Goal: Transaction & Acquisition: Book appointment/travel/reservation

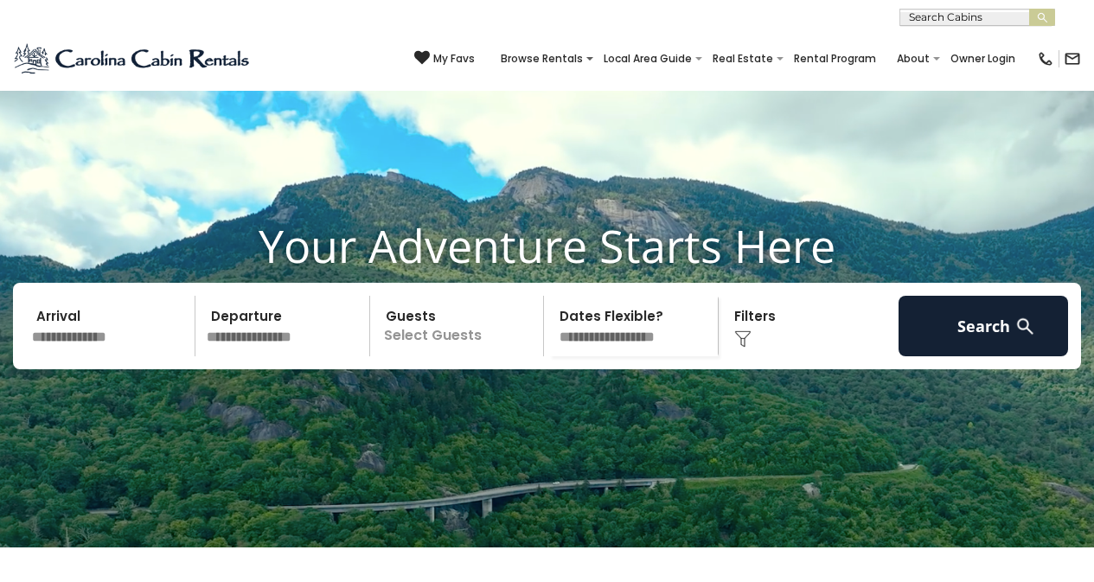
scroll to position [508, 0]
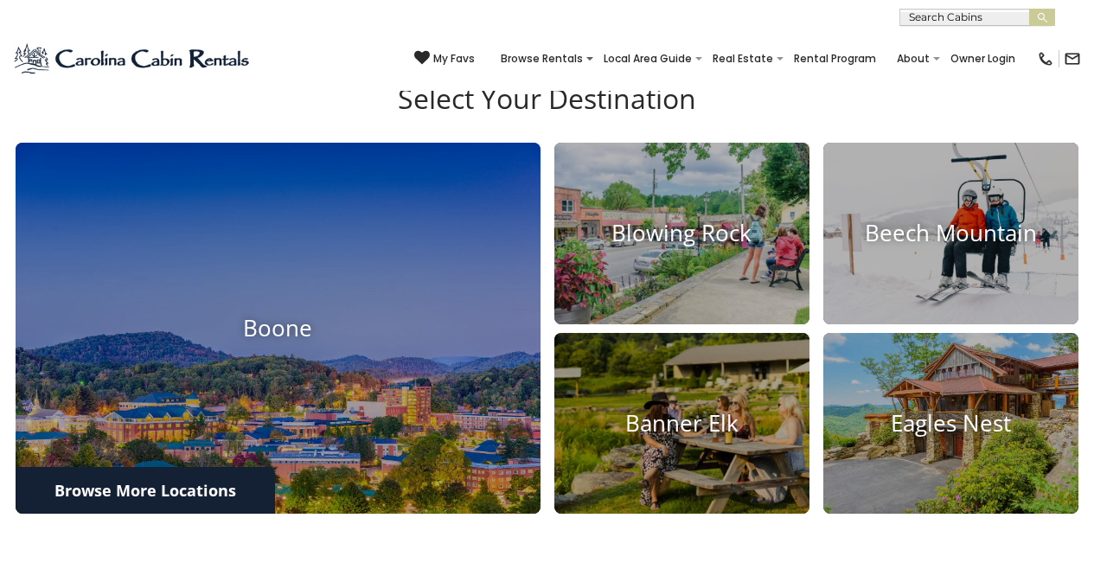
click at [583, 136] on section "Select Your Destination Boone Blowing Rock Beech Mountain Banner Elk Eagles Nes…" at bounding box center [547, 302] width 1094 height 527
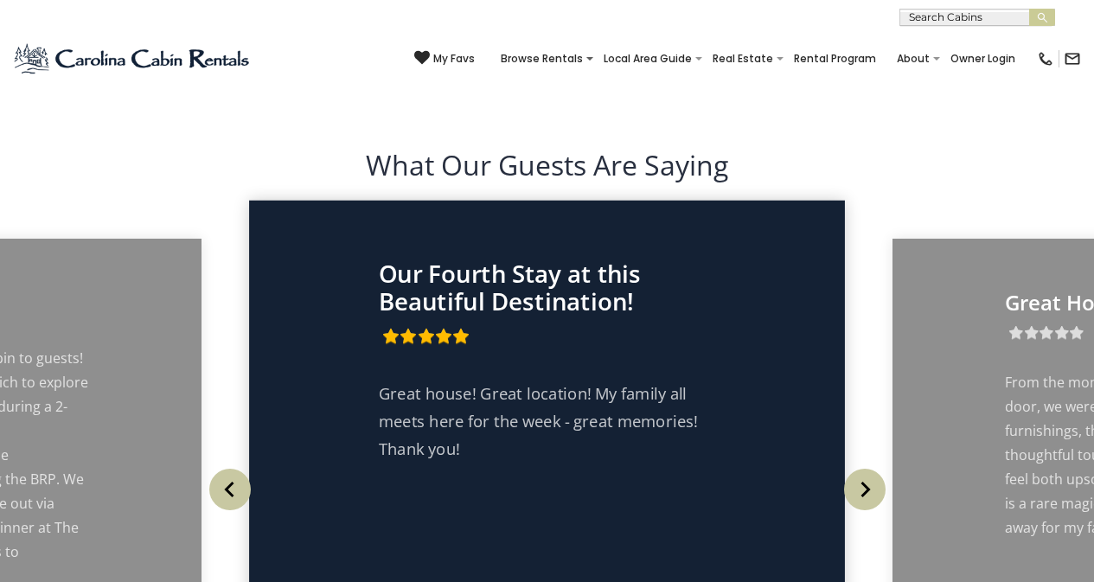
scroll to position [2627, 0]
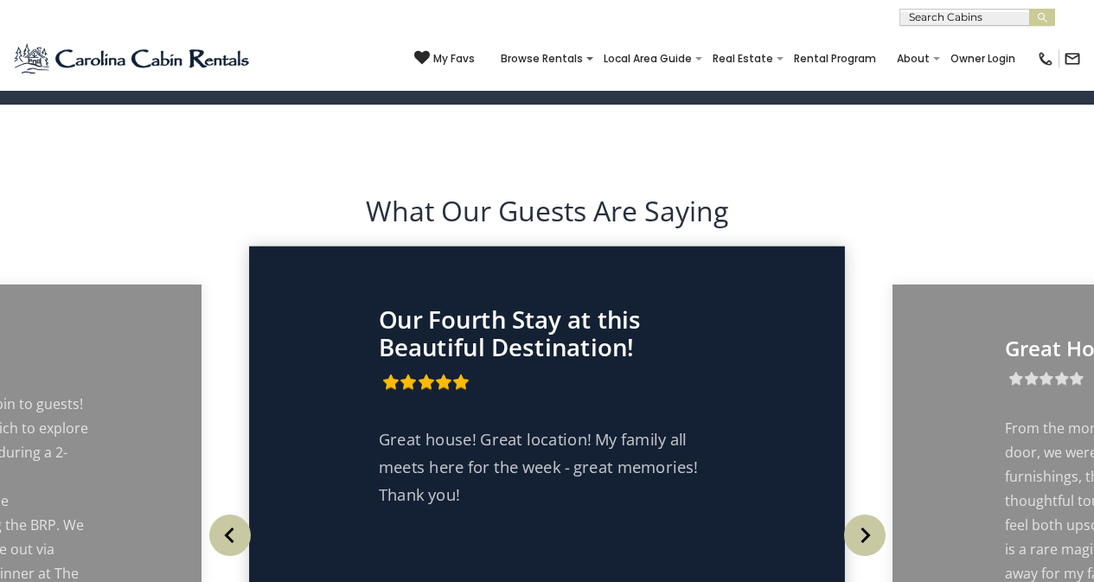
click at [566, 90] on div "(828) 295-6000 My Favs Browse Rentals Local Area Guide Activities & Attractions…" at bounding box center [547, 58] width 1094 height 65
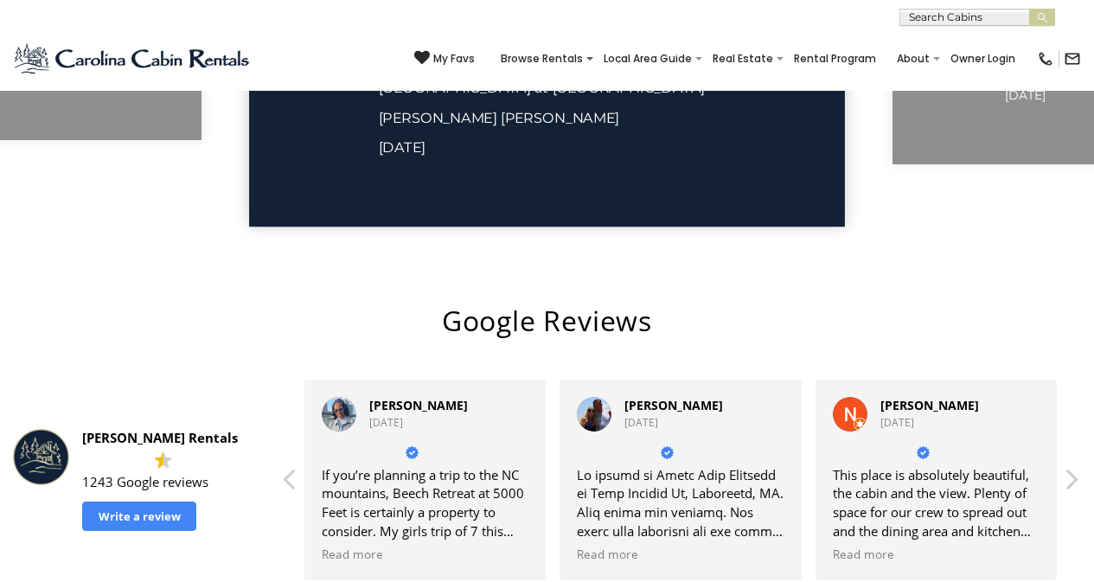
scroll to position [3269, 0]
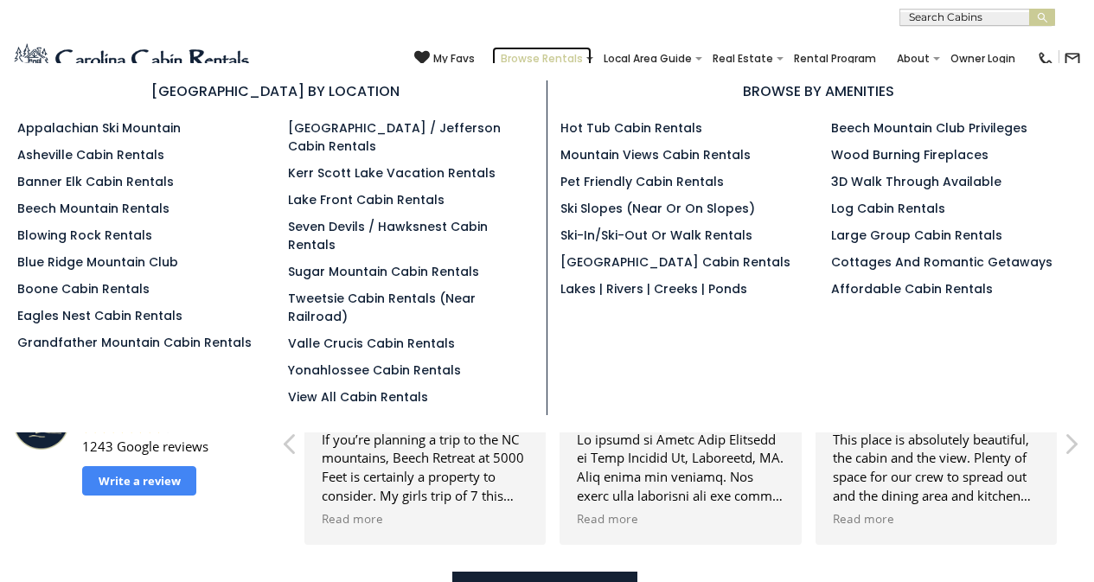
click at [588, 60] on link "Browse Rentals" at bounding box center [541, 59] width 99 height 24
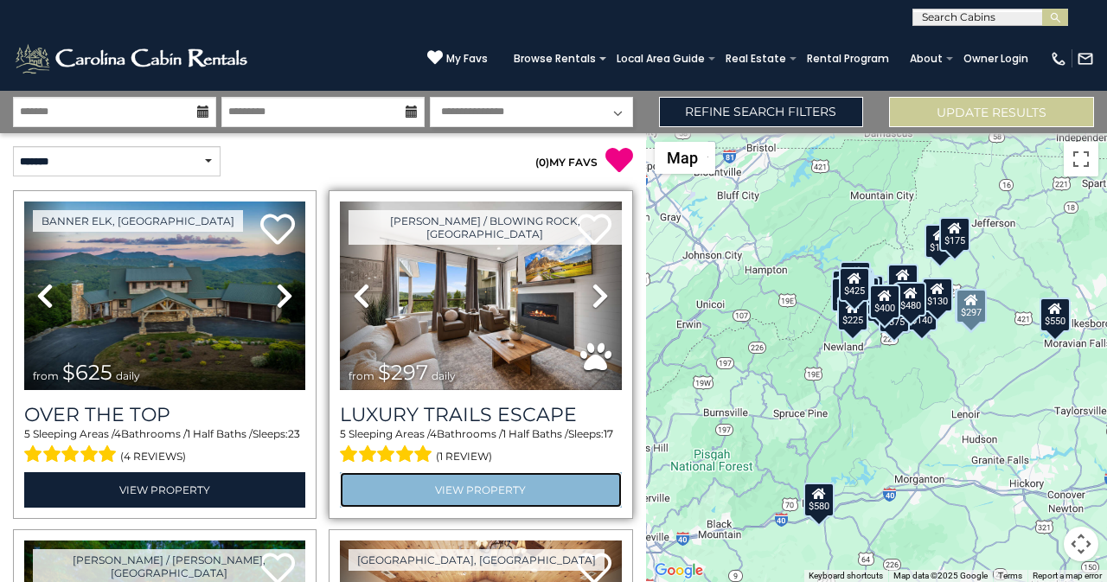
click at [392, 475] on link "View Property" at bounding box center [480, 489] width 281 height 35
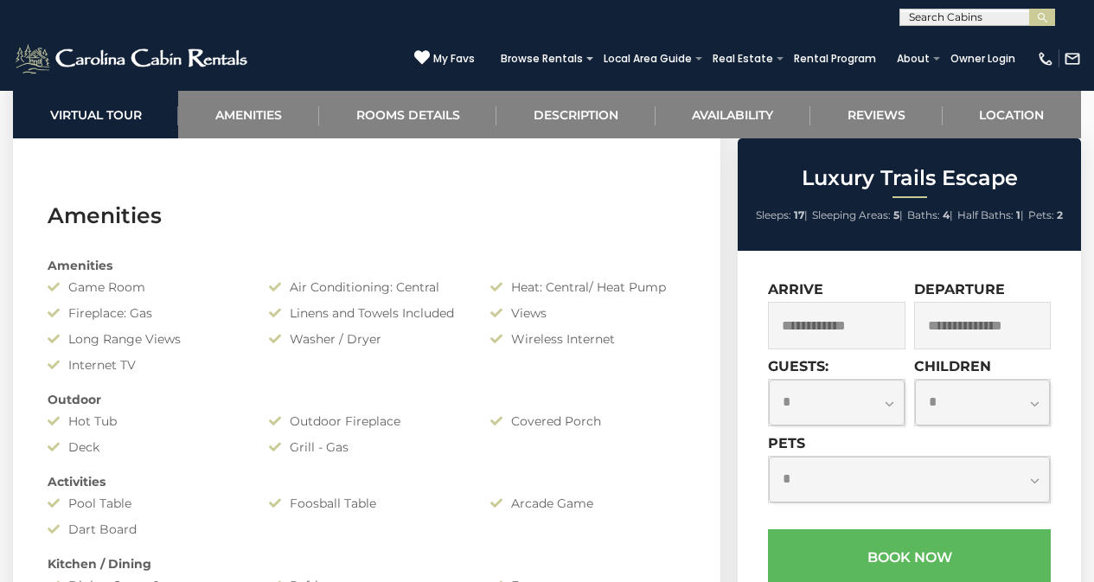
scroll to position [1193, 0]
click at [783, 401] on select "**********" at bounding box center [836, 403] width 135 height 46
select select "**"
click at [769, 380] on select "**********" at bounding box center [836, 403] width 135 height 46
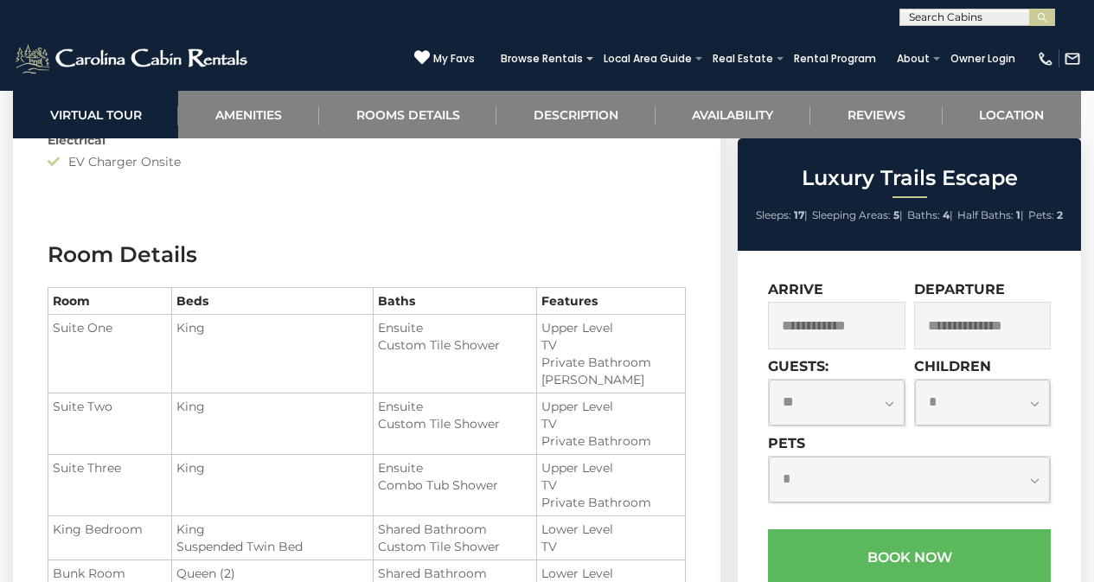
scroll to position [1950, 0]
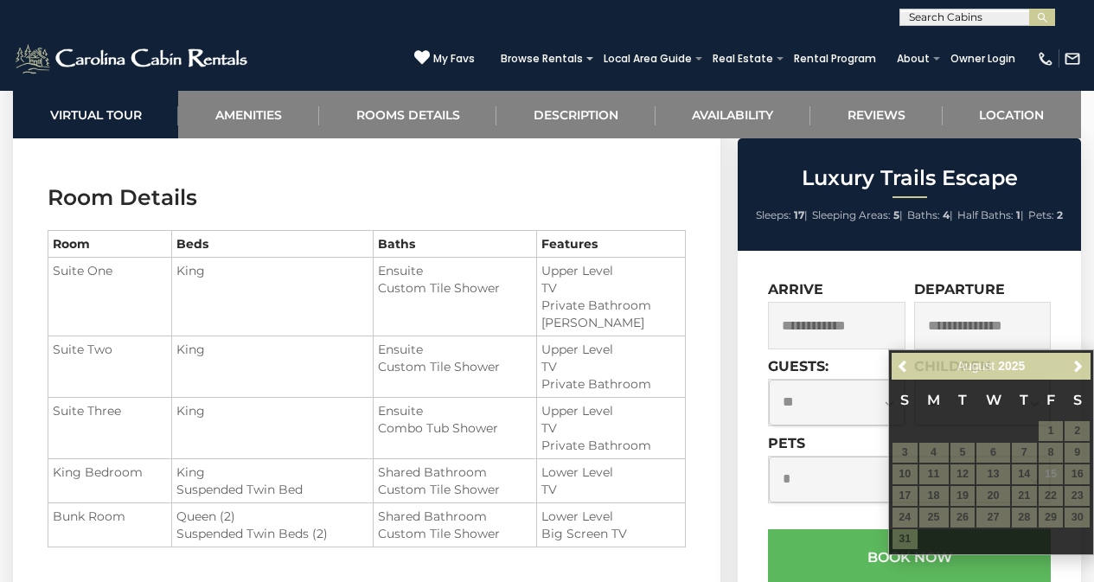
click at [928, 329] on input "text" at bounding box center [982, 326] width 137 height 48
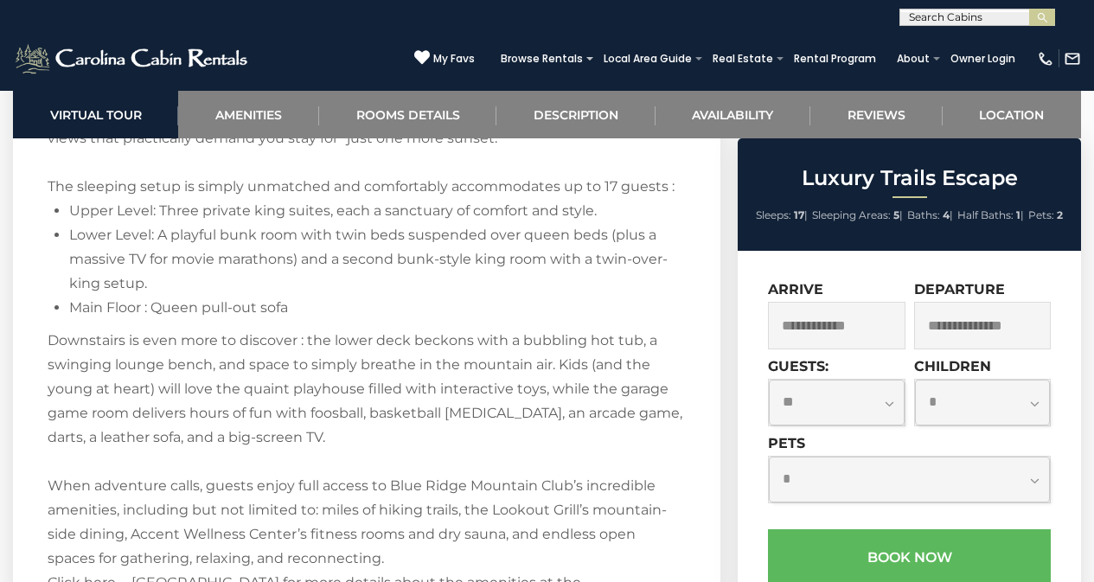
scroll to position [2914, 0]
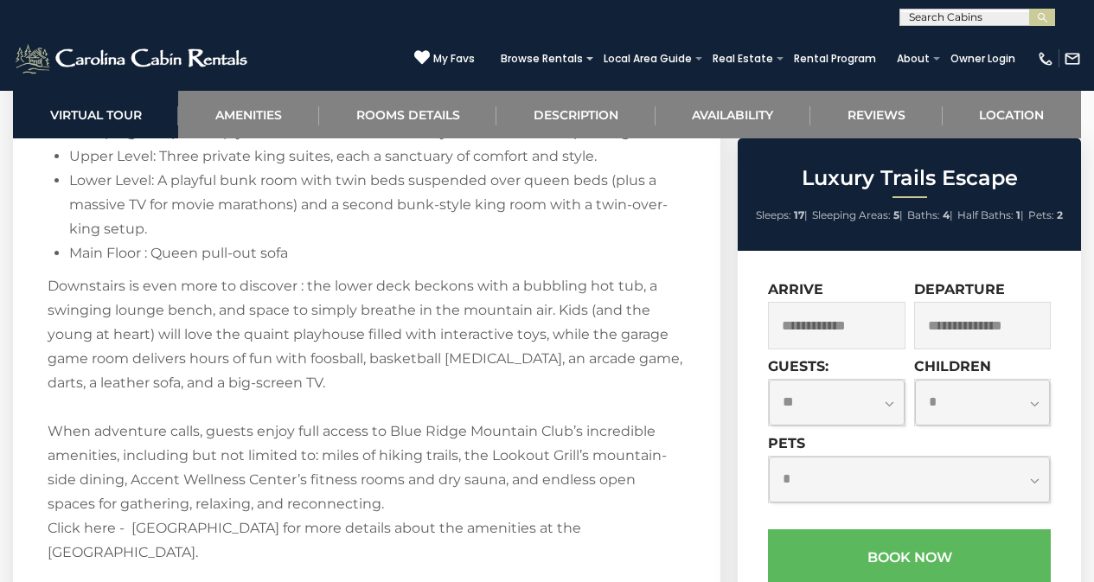
click at [797, 411] on select "**********" at bounding box center [836, 403] width 135 height 46
click at [769, 380] on select "**********" at bounding box center [836, 403] width 135 height 46
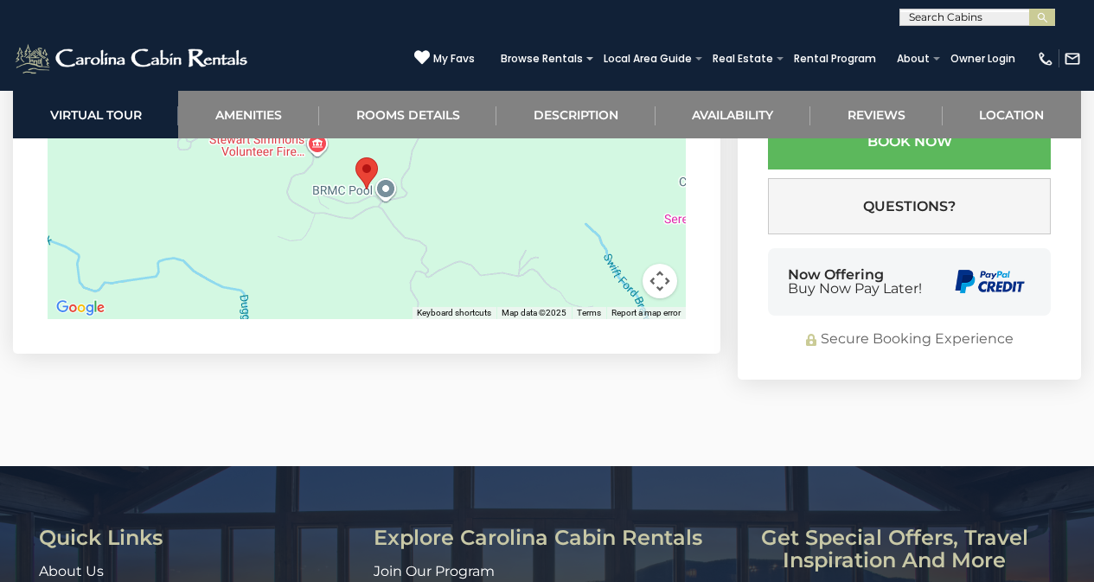
scroll to position [4635, 0]
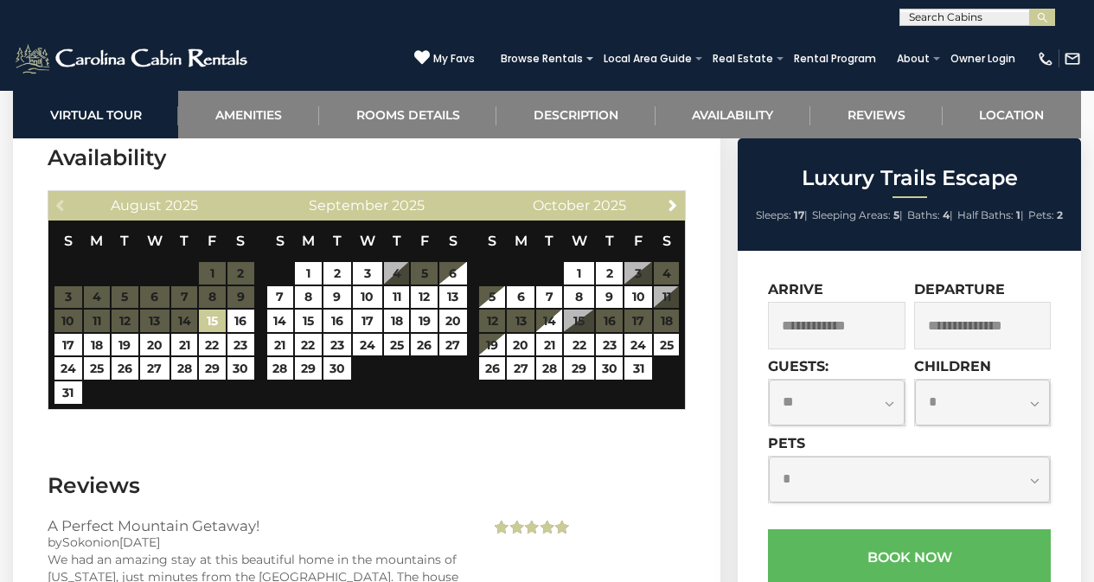
scroll to position [3802, 0]
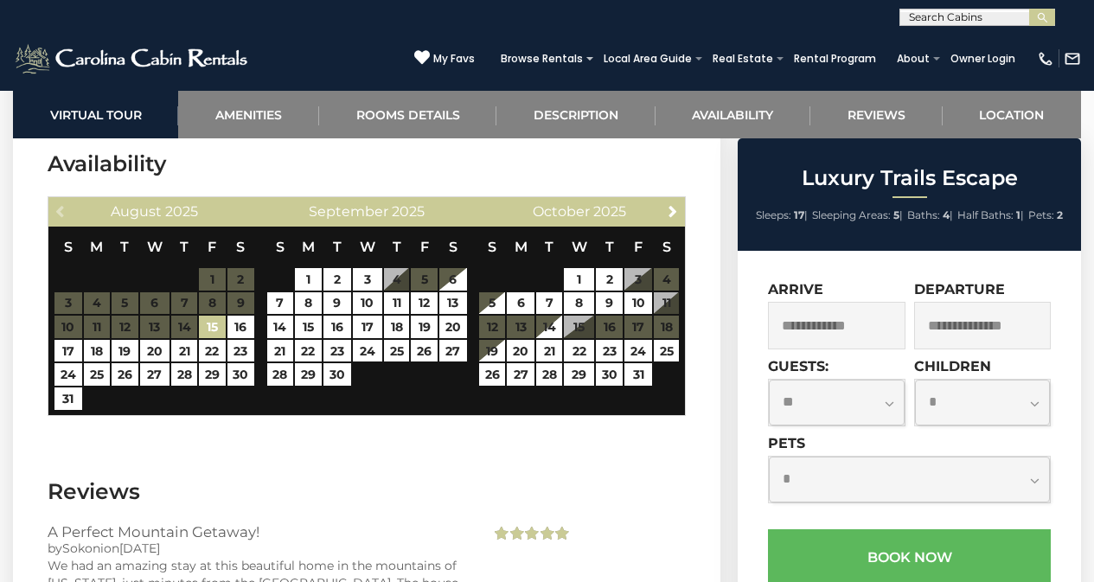
click at [783, 44] on div "My Favs Browse Rentals Local Area Guide Activities & Attractions Area Map Drivi…" at bounding box center [747, 59] width 667 height 42
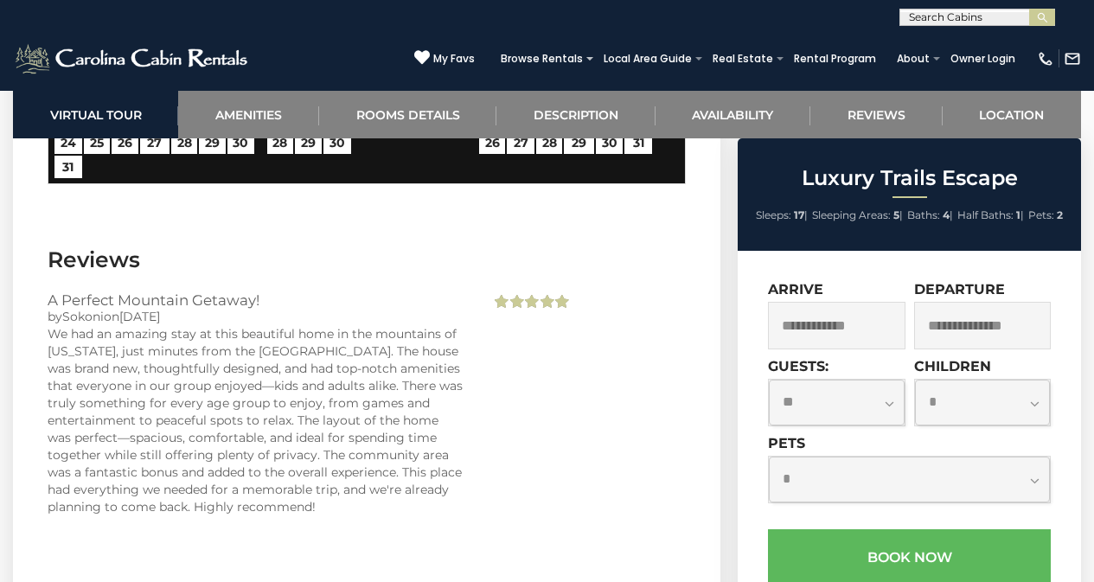
scroll to position [3928, 0]
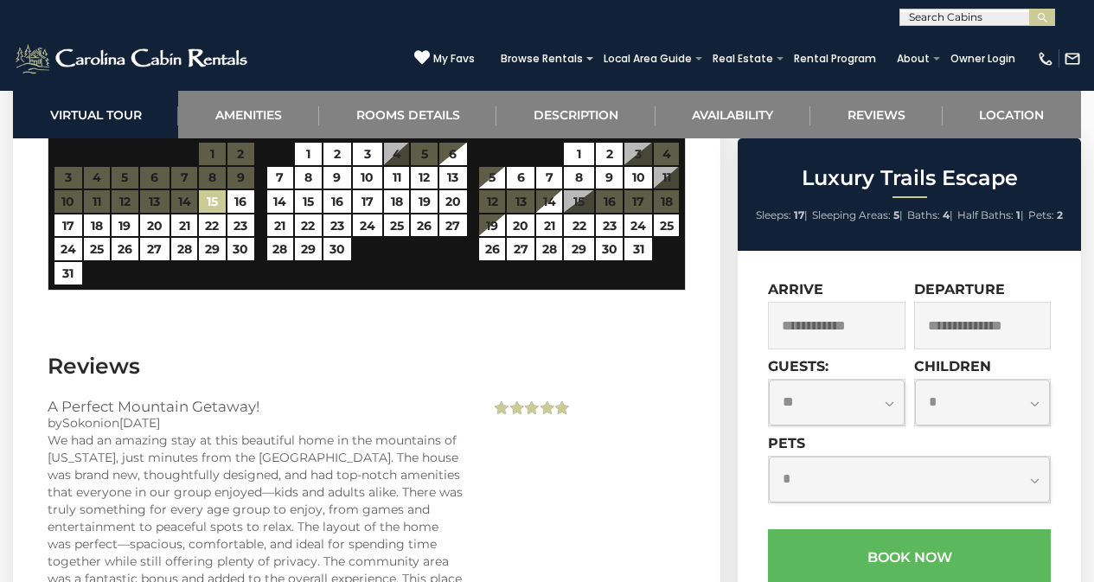
click at [927, 45] on div "My Favs Browse Rentals Local Area Guide Activities & Attractions Area Map Drivi…" at bounding box center [747, 59] width 667 height 42
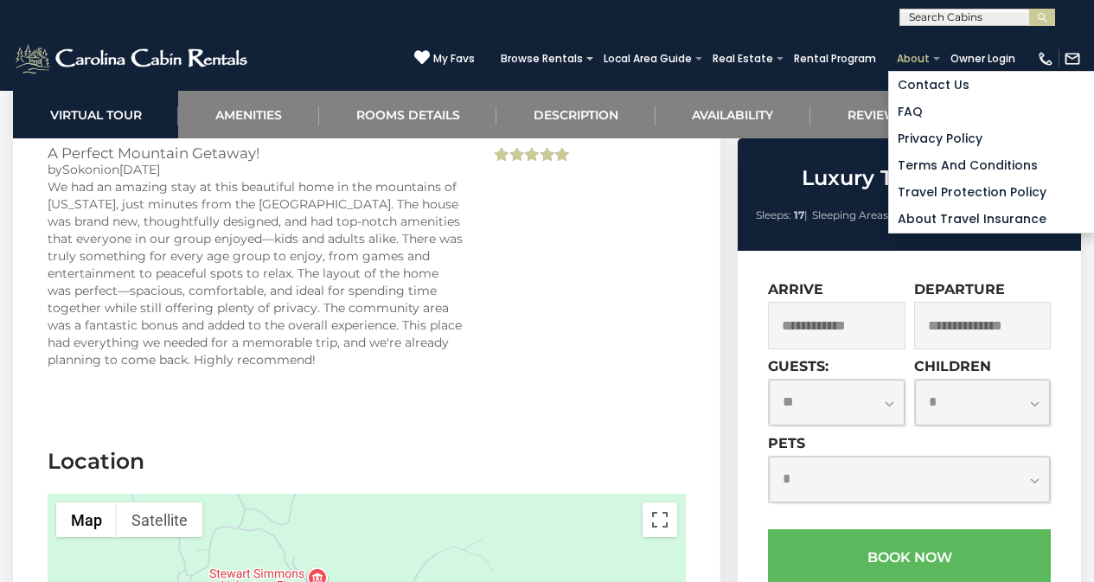
scroll to position [4163, 0]
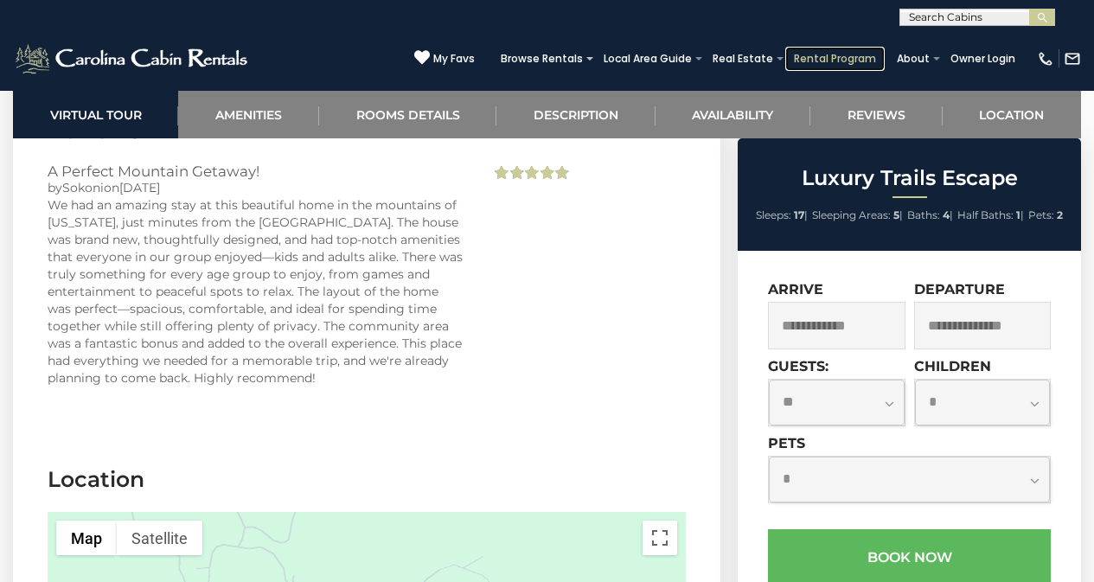
click at [825, 62] on link "Rental Program" at bounding box center [834, 59] width 99 height 24
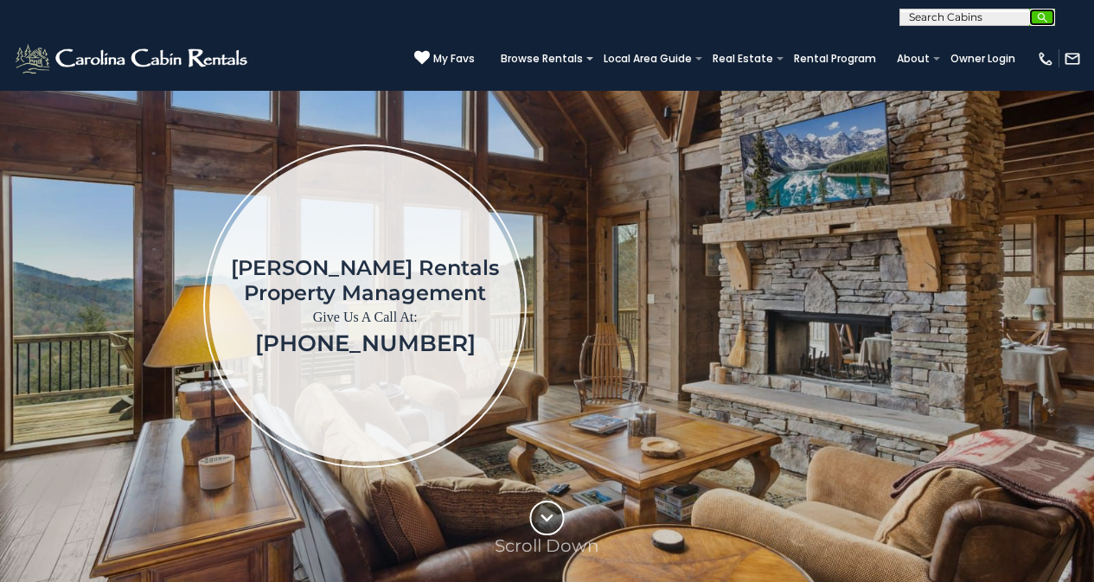
click at [1040, 24] on button "submit" at bounding box center [1042, 17] width 26 height 17
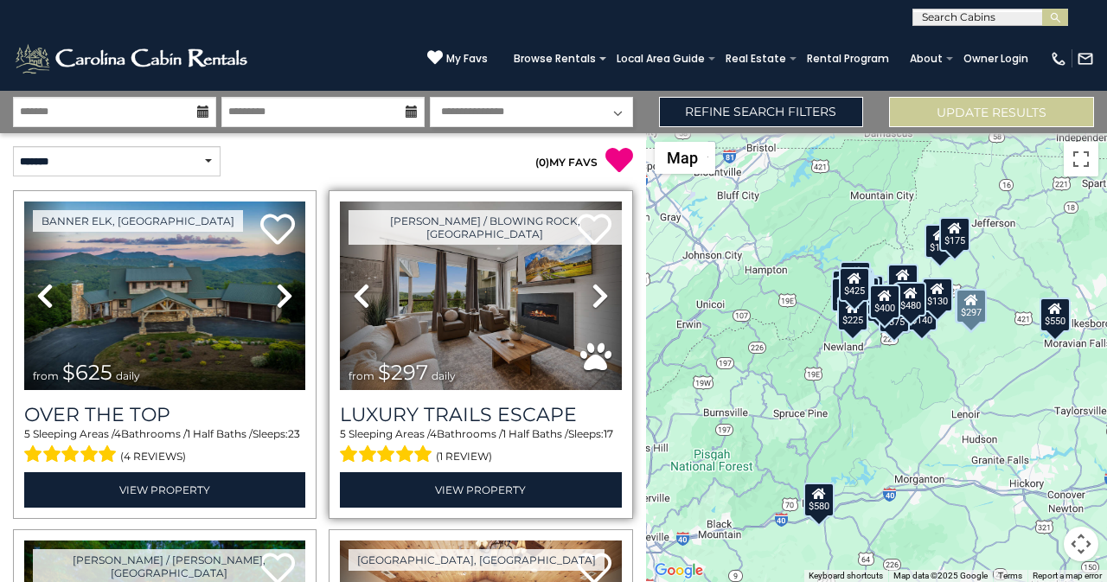
click at [579, 307] on link "Next" at bounding box center [600, 295] width 42 height 189
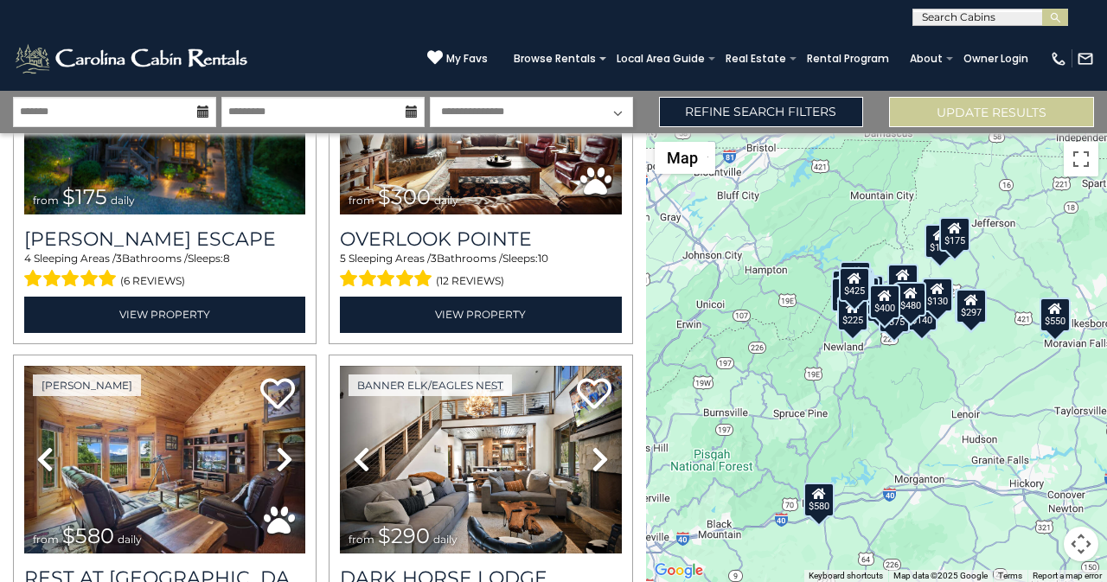
scroll to position [540, 0]
